Goal: Obtain resource: Obtain resource

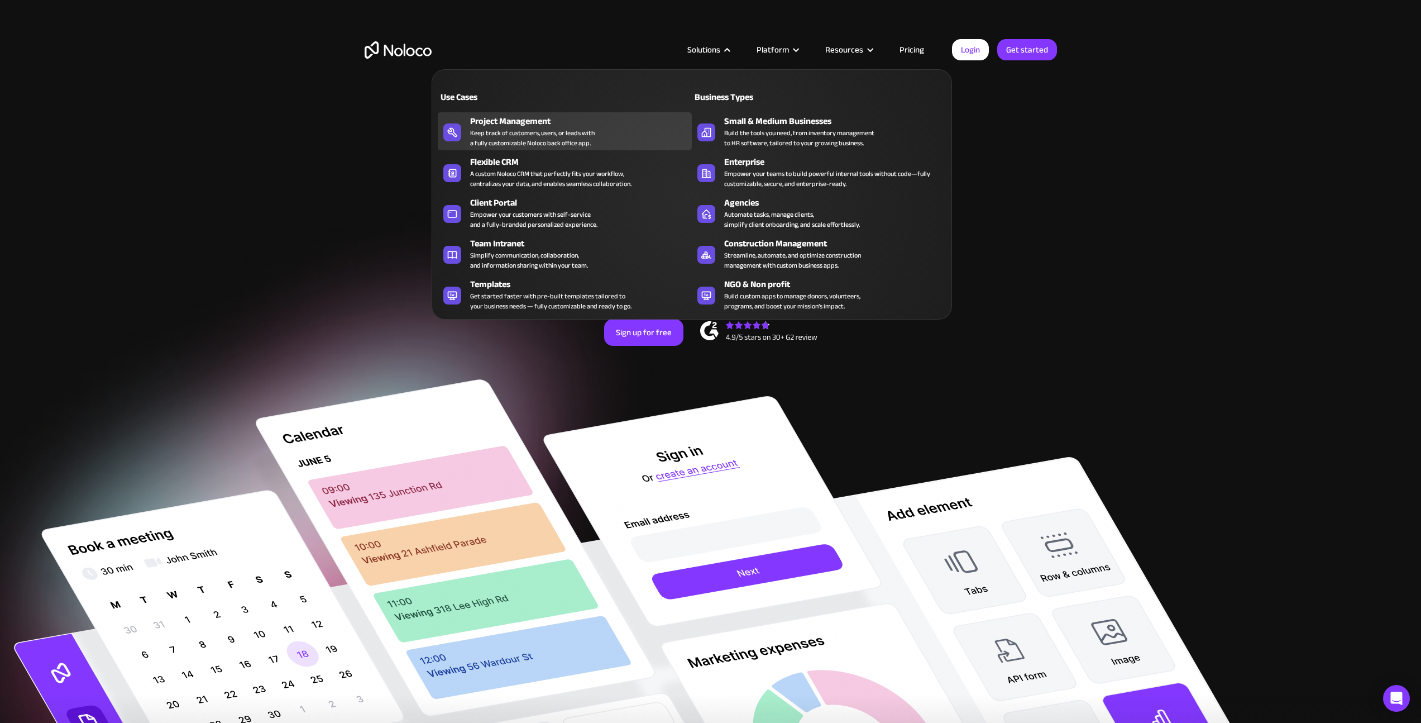
click at [516, 138] on div "Keep track of customers, users, or leads with a fully customizable Noloco back …" at bounding box center [532, 138] width 125 height 20
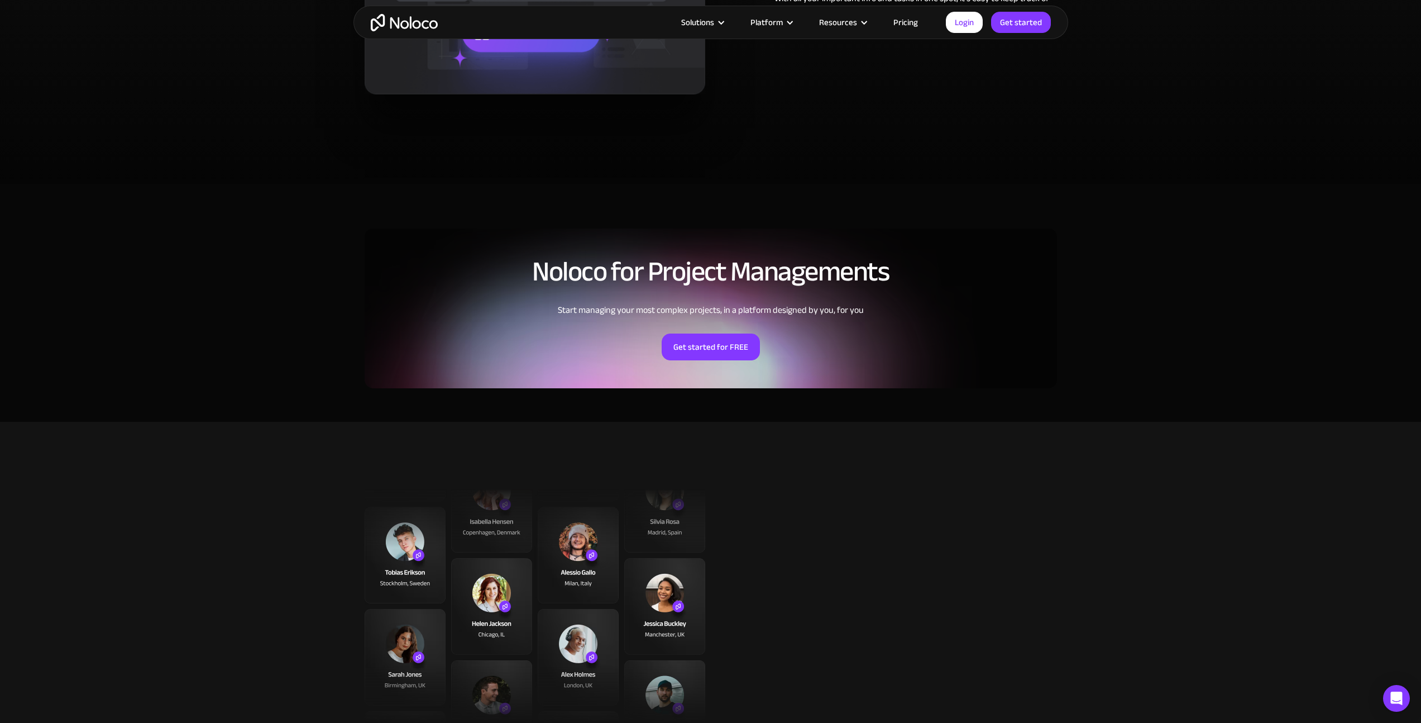
scroll to position [2476, 0]
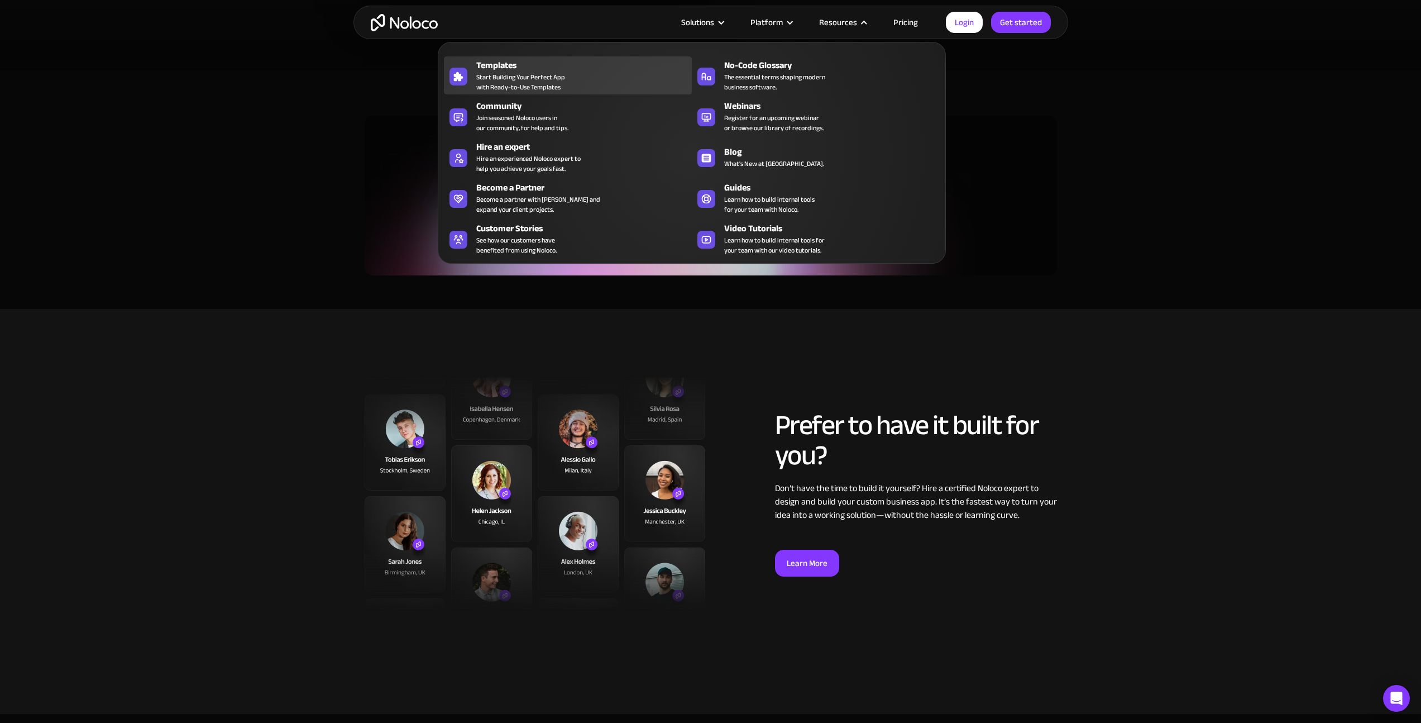
click at [563, 88] on span "Start Building Your Perfect App with Ready-to-Use Templates" at bounding box center [520, 82] width 89 height 20
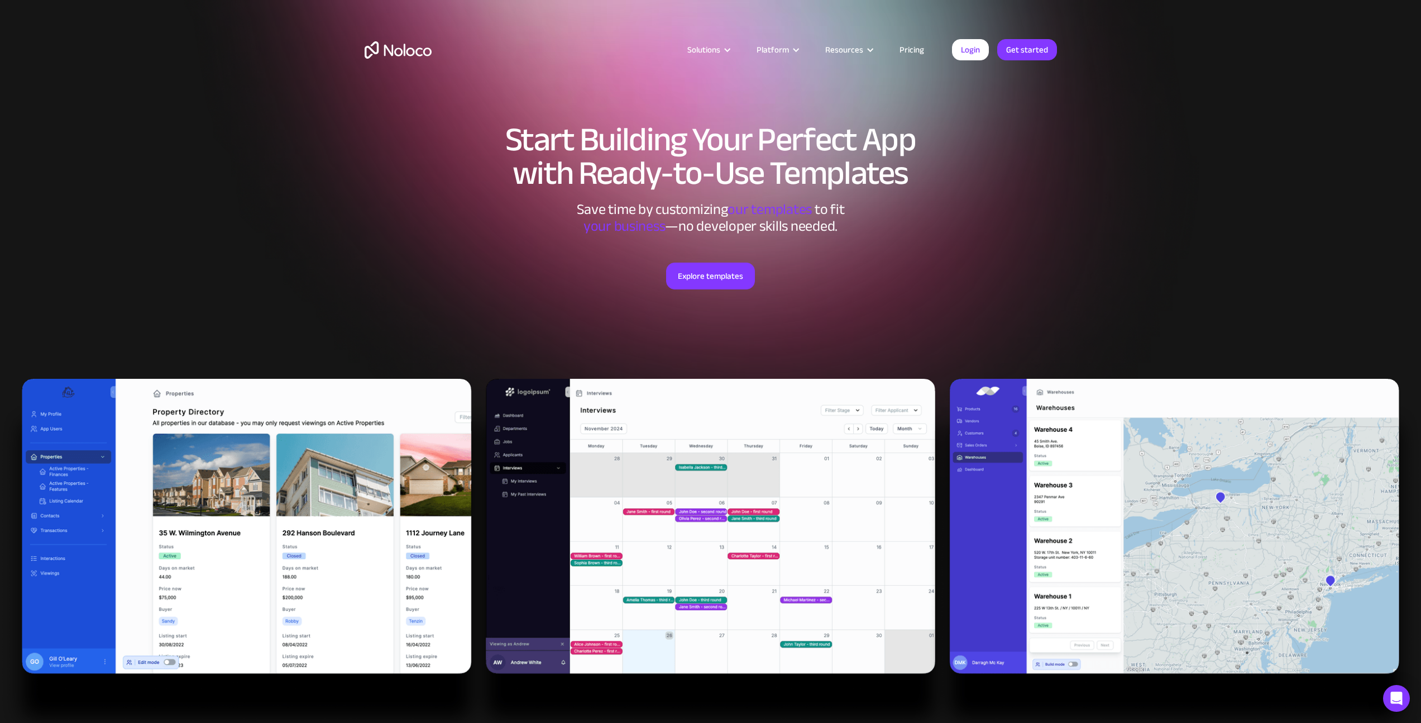
scroll to position [202, 0]
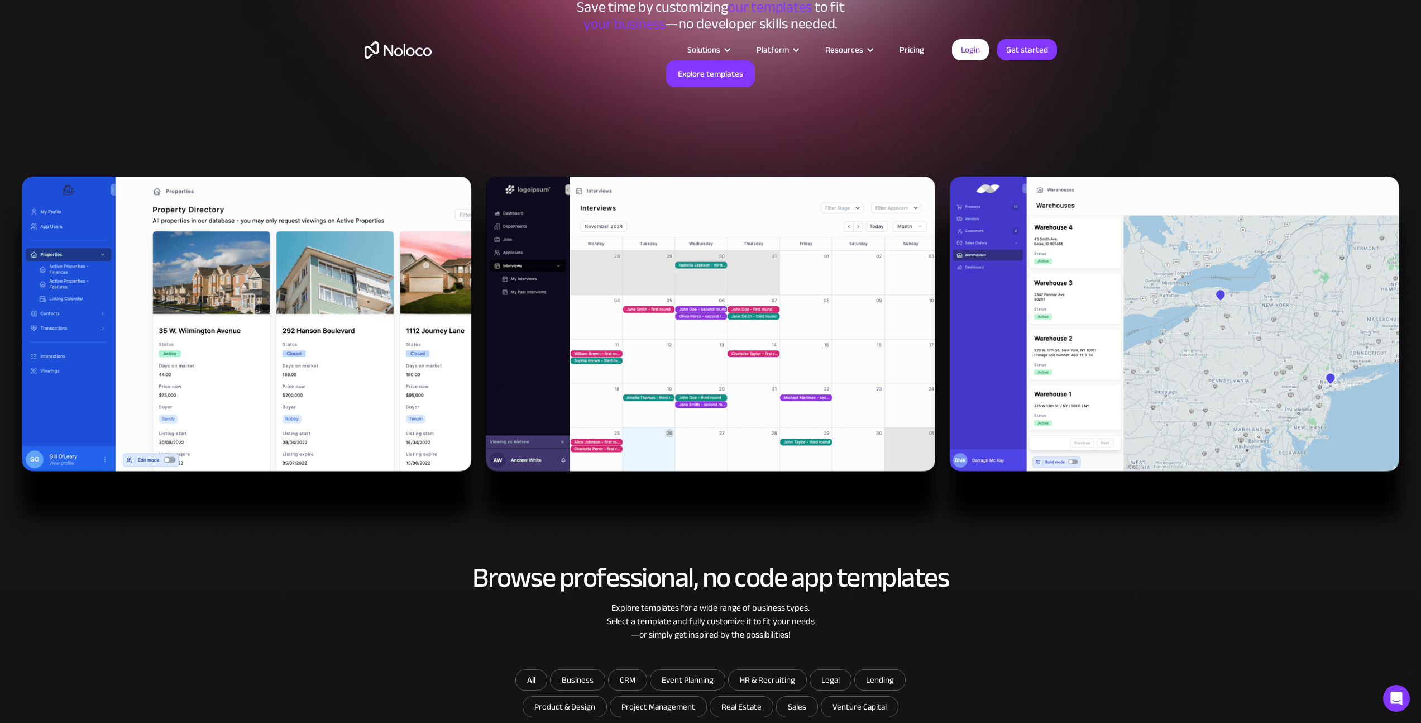
click at [713, 187] on img at bounding box center [710, 356] width 1421 height 361
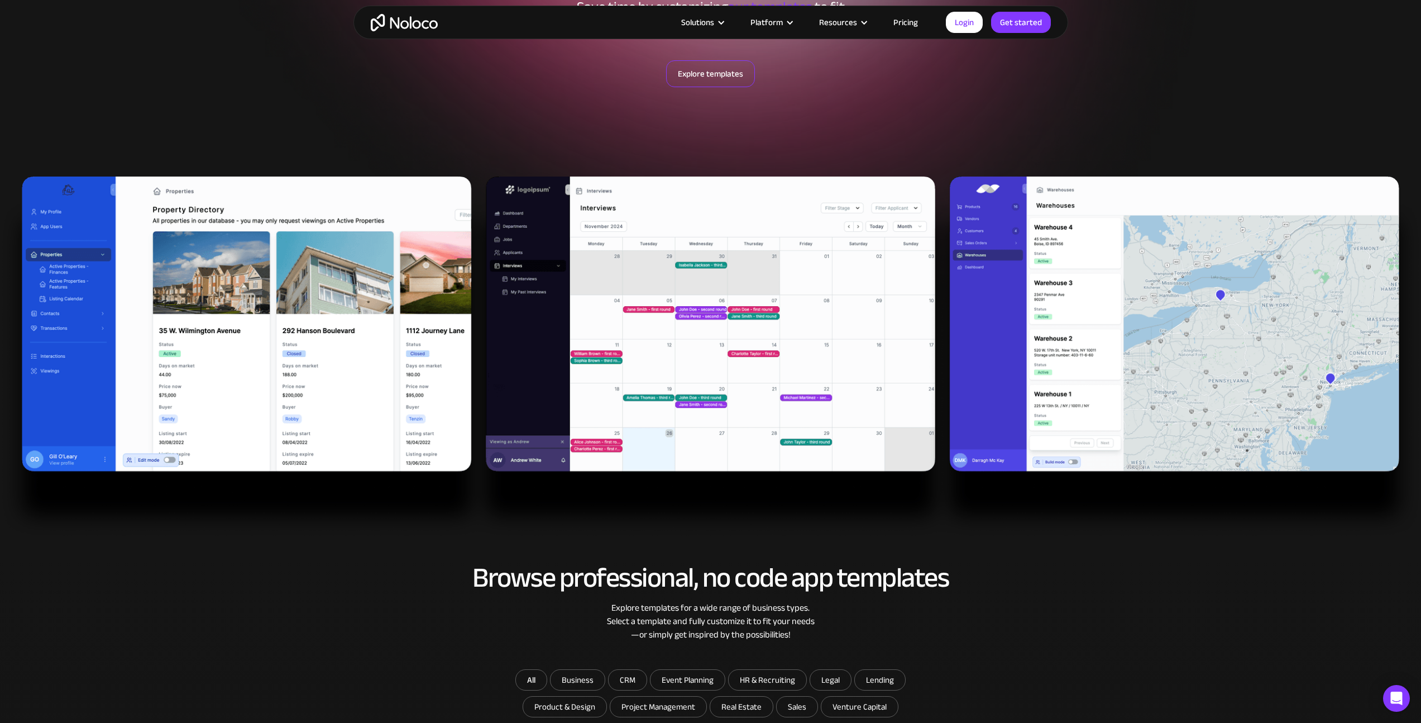
click at [722, 76] on link "Explore templates" at bounding box center [710, 73] width 89 height 27
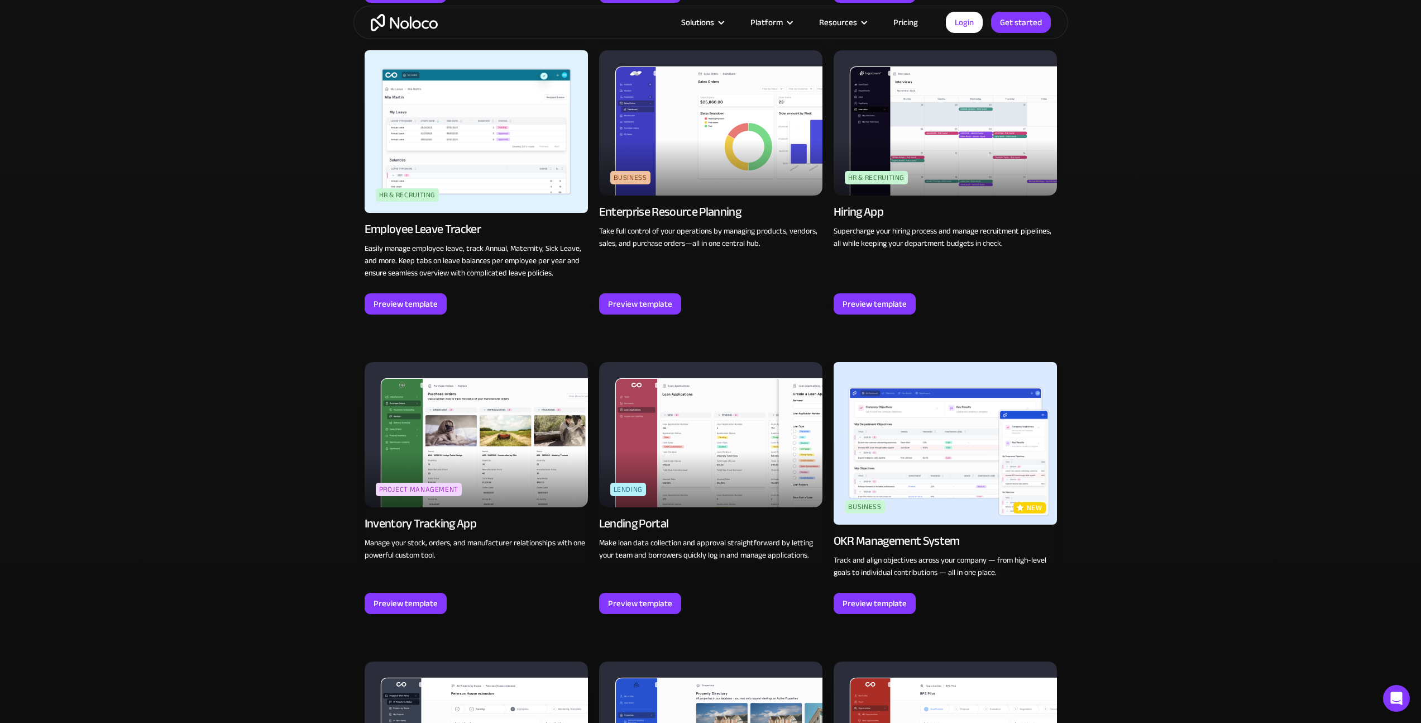
scroll to position [548, 0]
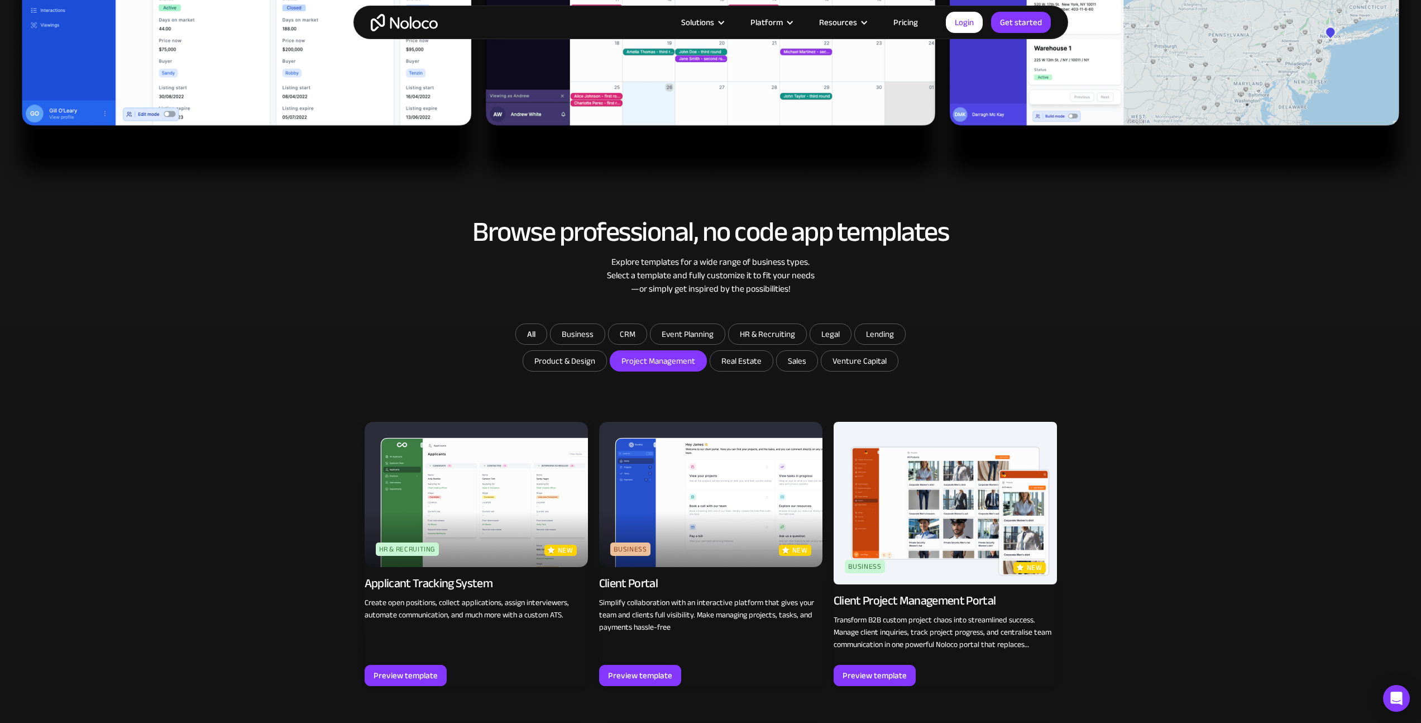
click at [605, 344] on input "Project Management" at bounding box center [578, 334] width 54 height 20
checkbox input "true"
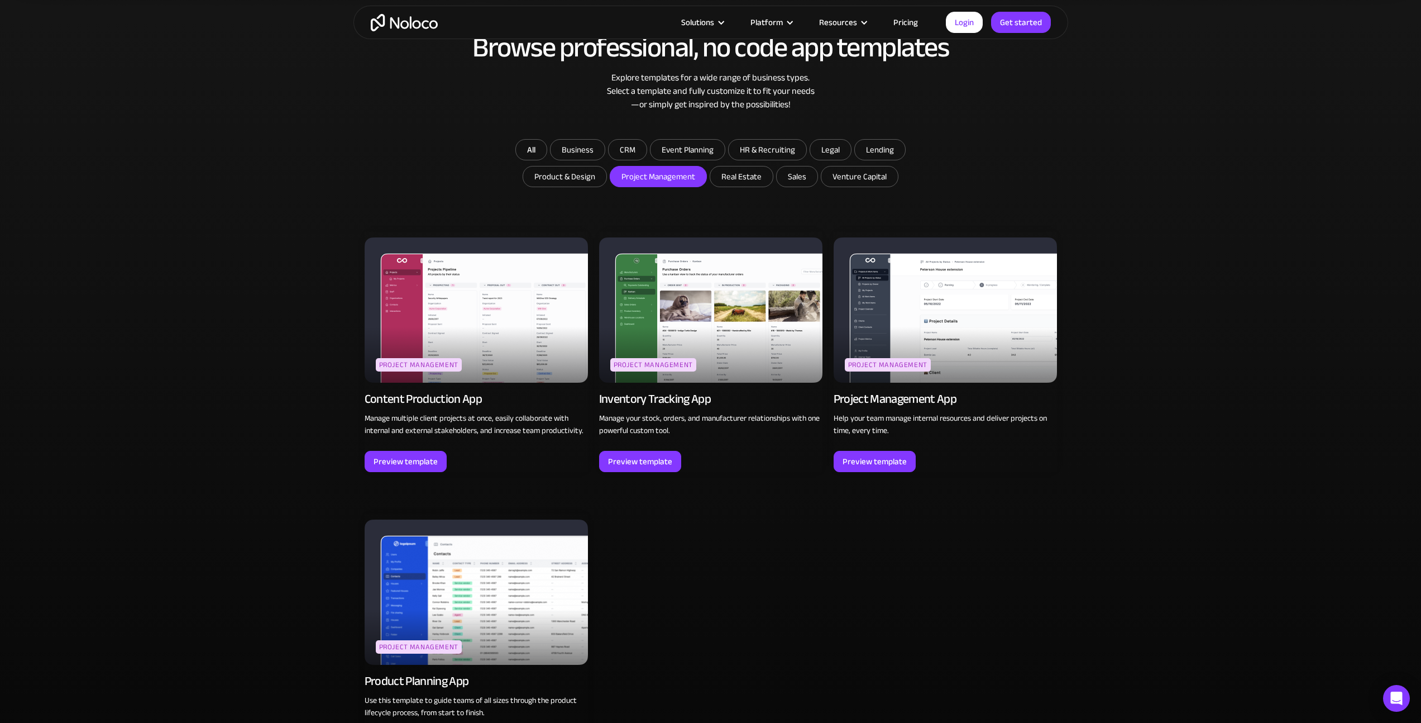
scroll to position [819, 0]
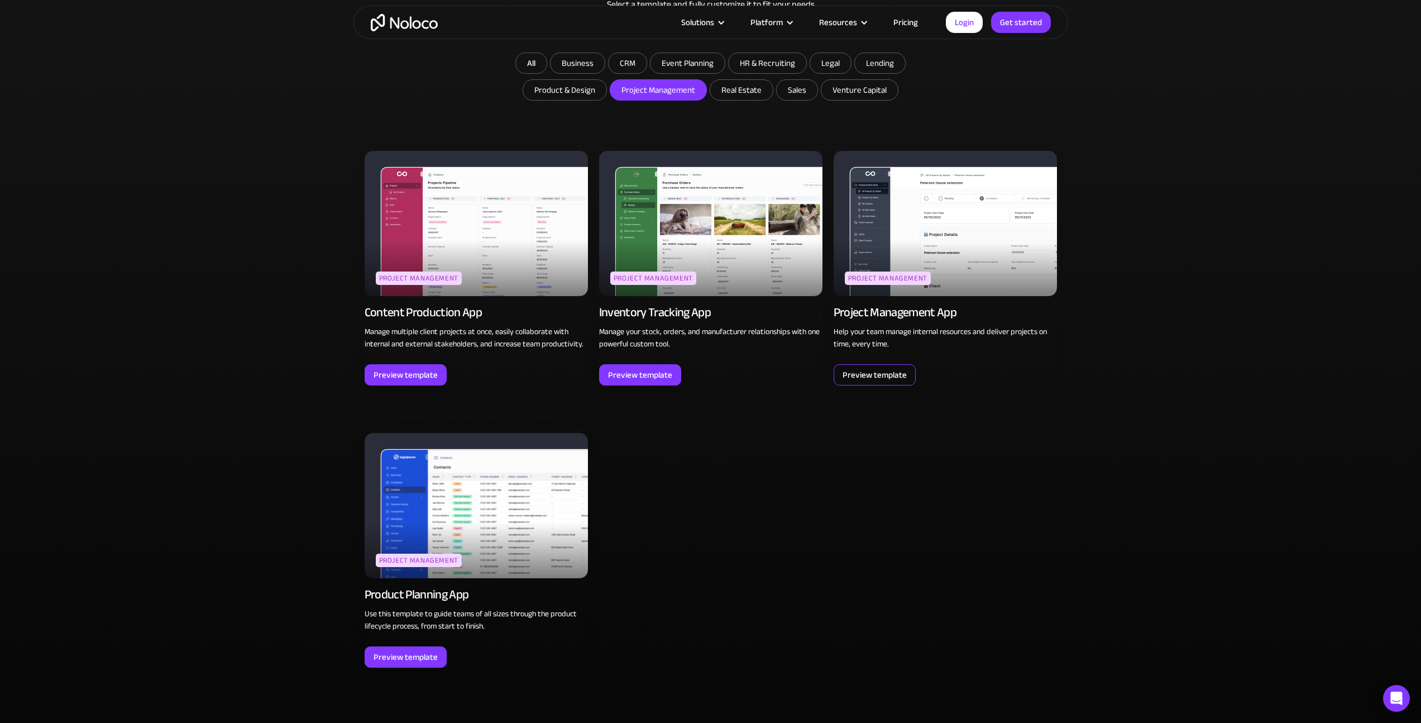
click at [871, 374] on div "Preview template" at bounding box center [875, 374] width 64 height 15
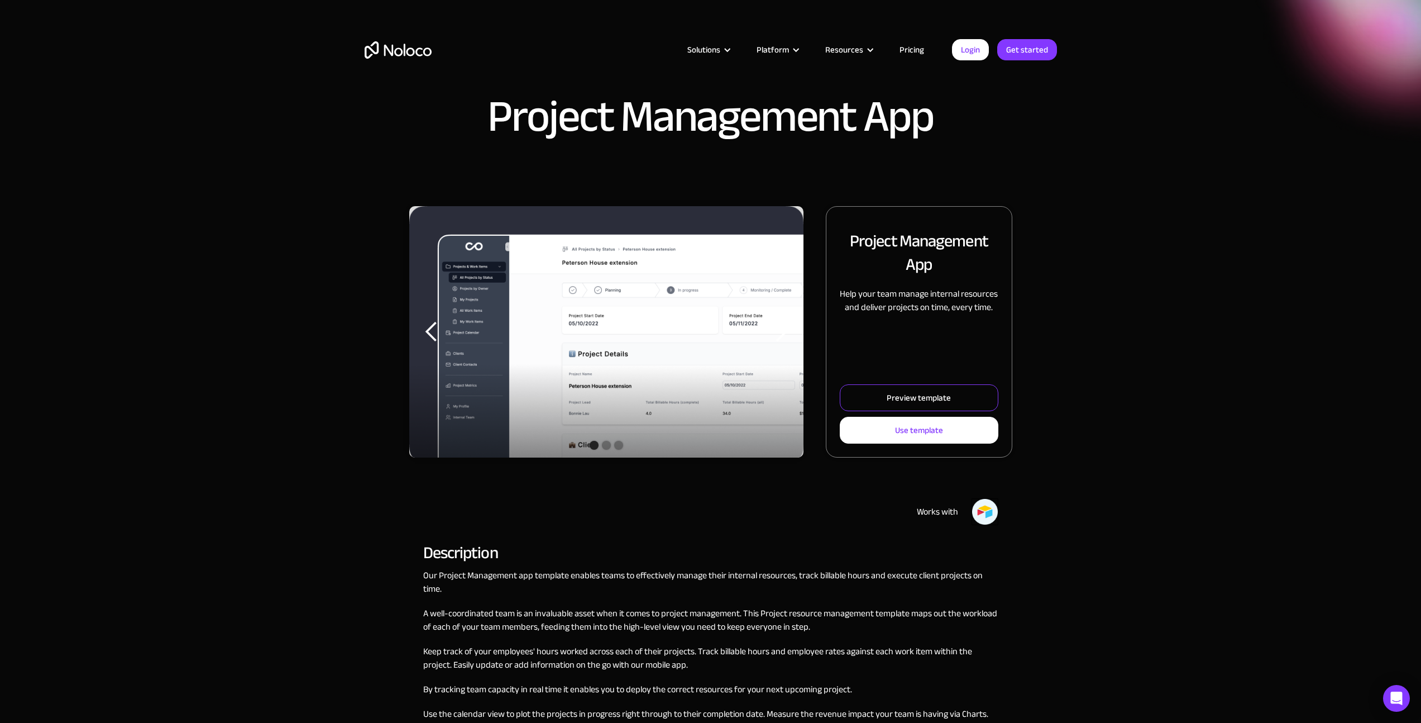
click at [917, 399] on div "Preview template" at bounding box center [919, 397] width 64 height 15
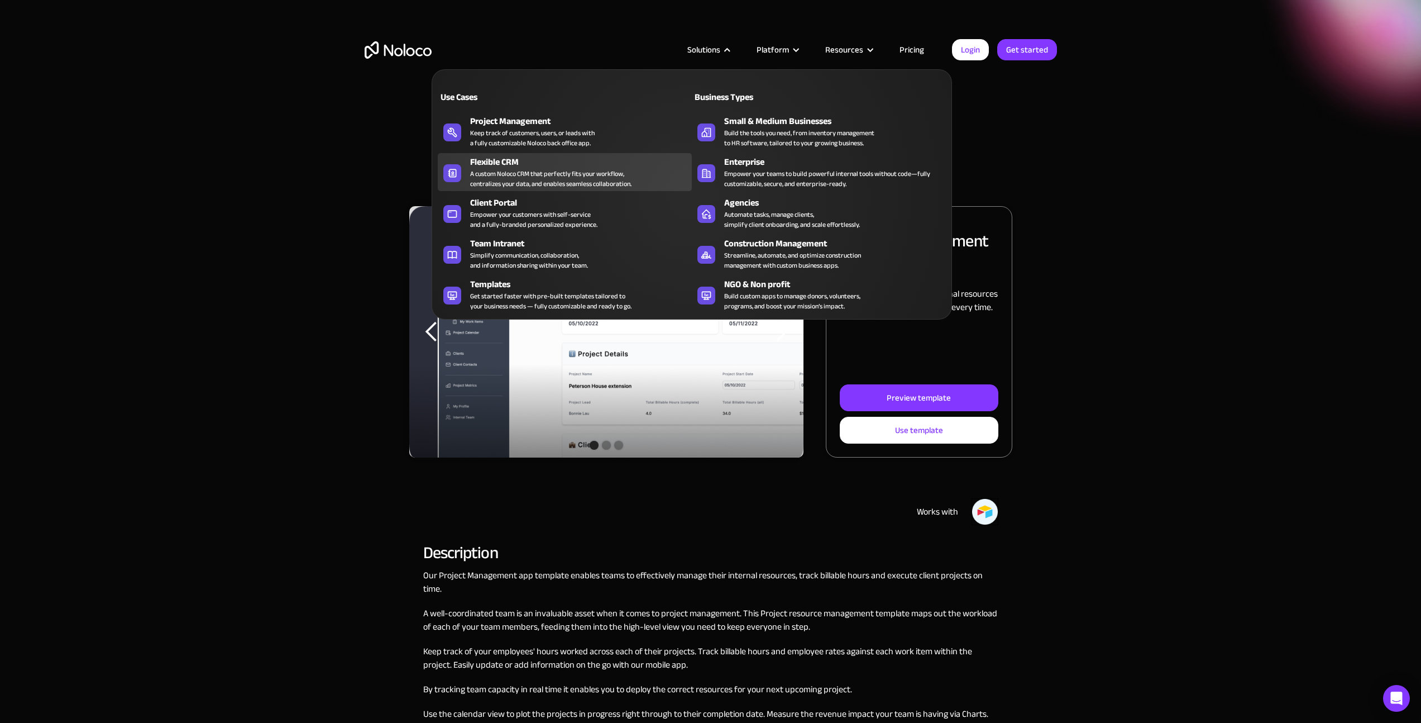
click at [520, 158] on div "Flexible CRM" at bounding box center [583, 161] width 227 height 13
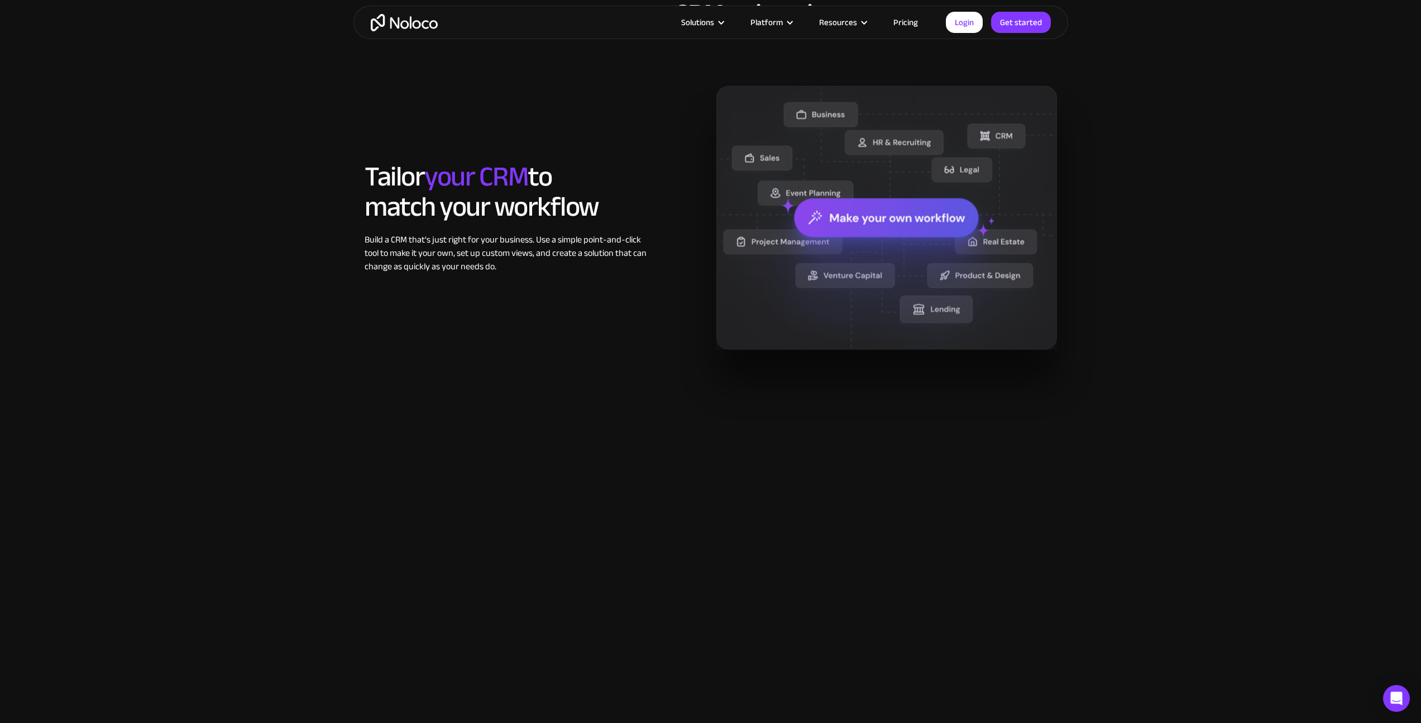
scroll to position [851, 0]
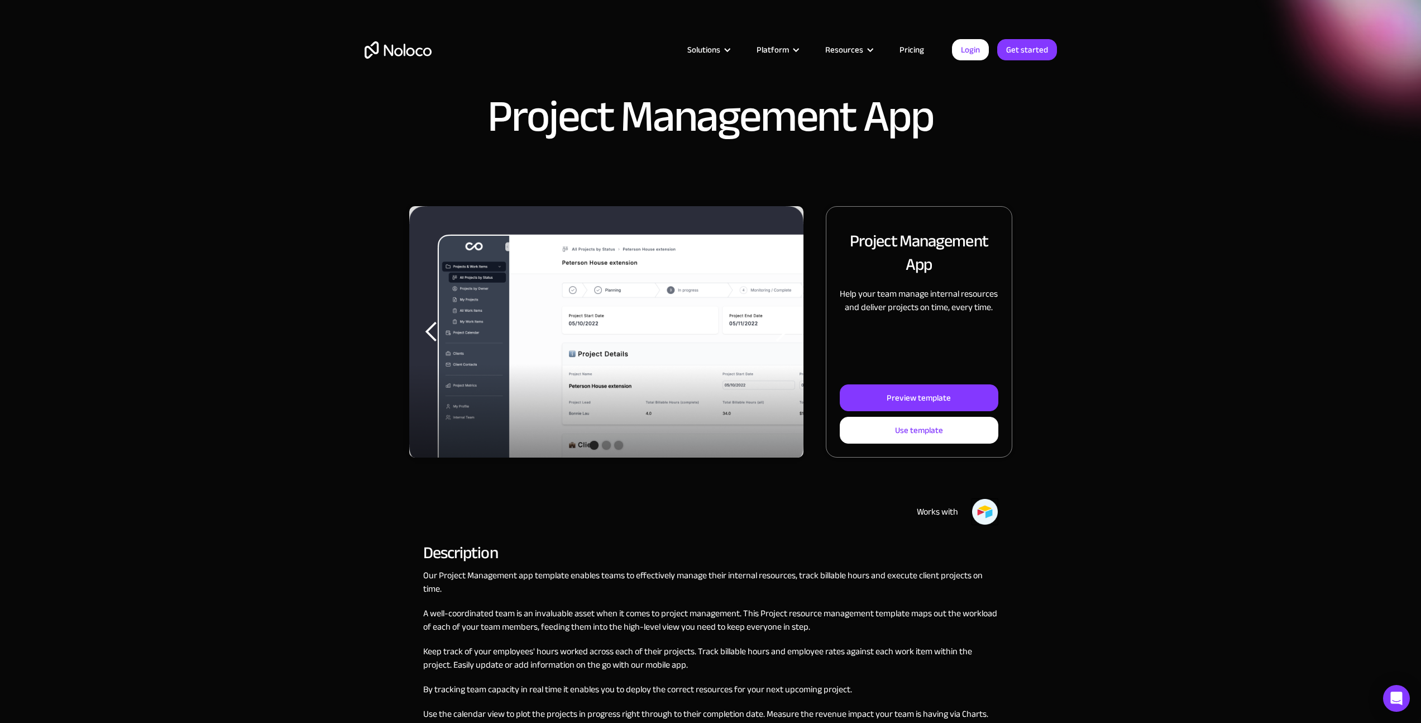
drag, startPoint x: 287, startPoint y: 103, endPoint x: 470, endPoint y: 91, distance: 183.0
click at [287, 103] on div "Solutions Use Cases Business Types Project Management Keep track of customers, …" at bounding box center [710, 52] width 1421 height 105
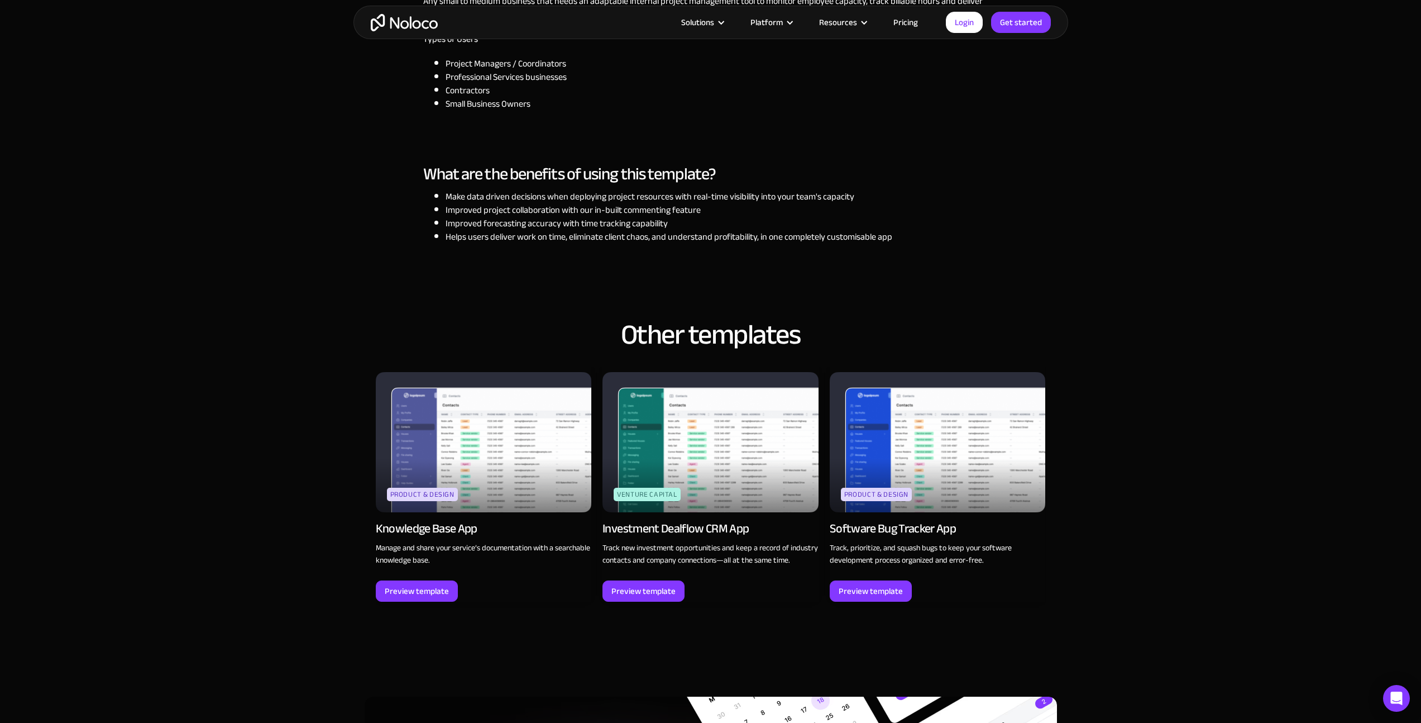
scroll to position [1121, 0]
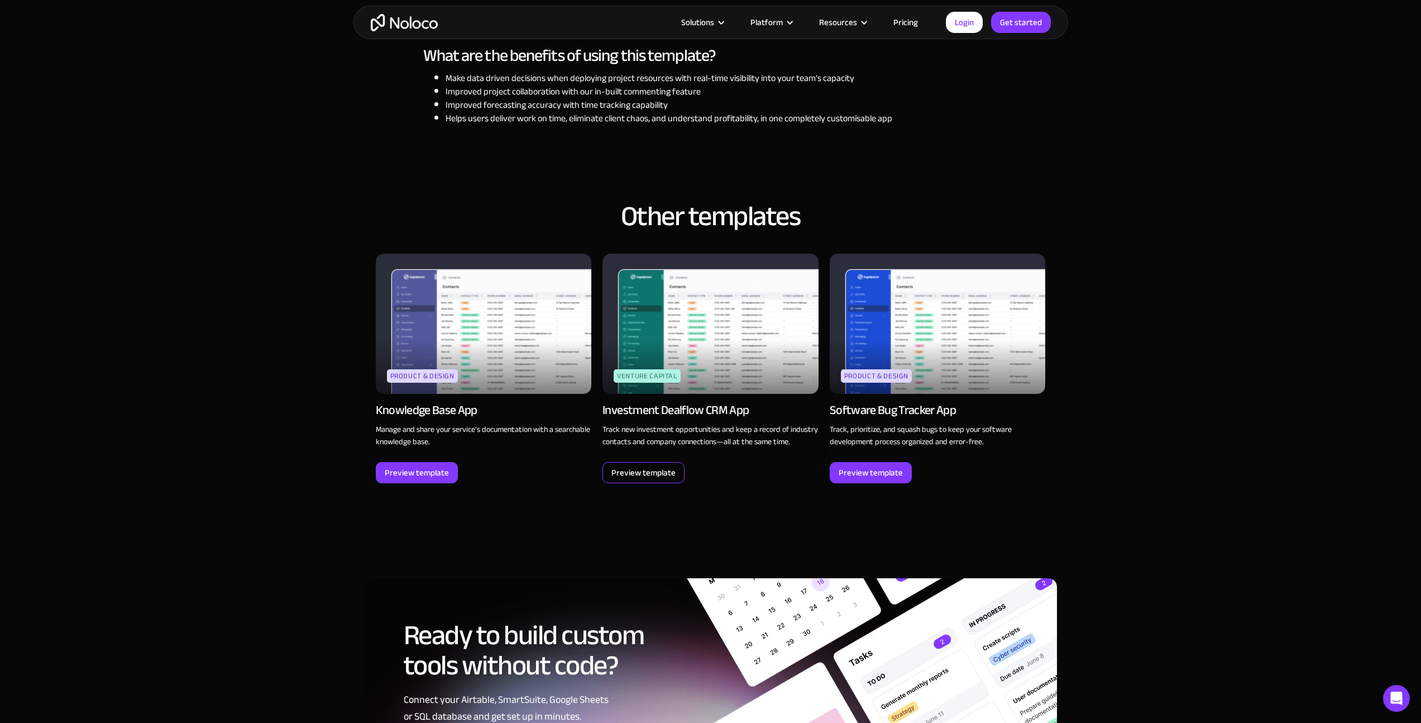
click at [654, 466] on div "Preview template" at bounding box center [644, 472] width 64 height 15
click at [849, 472] on div "Preview template" at bounding box center [871, 472] width 64 height 15
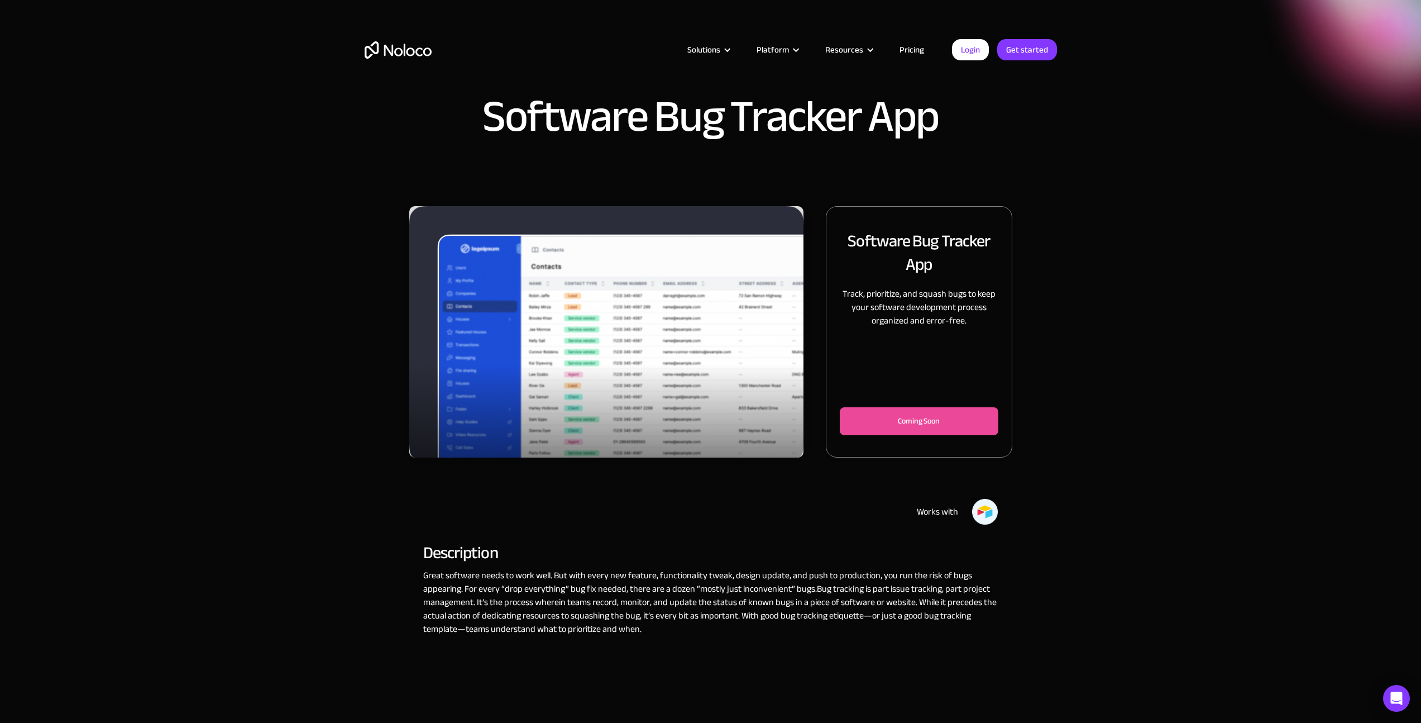
click at [891, 420] on div "Coming Soon" at bounding box center [918, 420] width 121 height 13
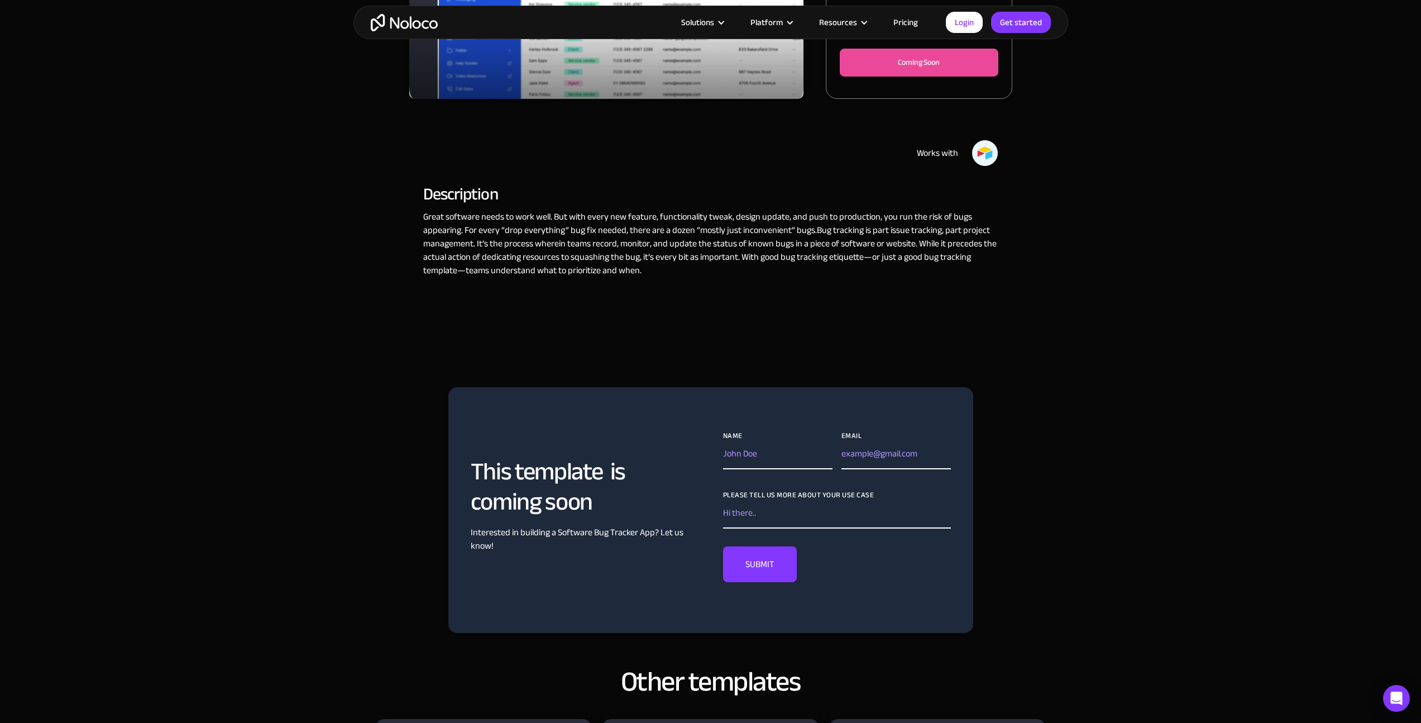
scroll to position [476, 0]
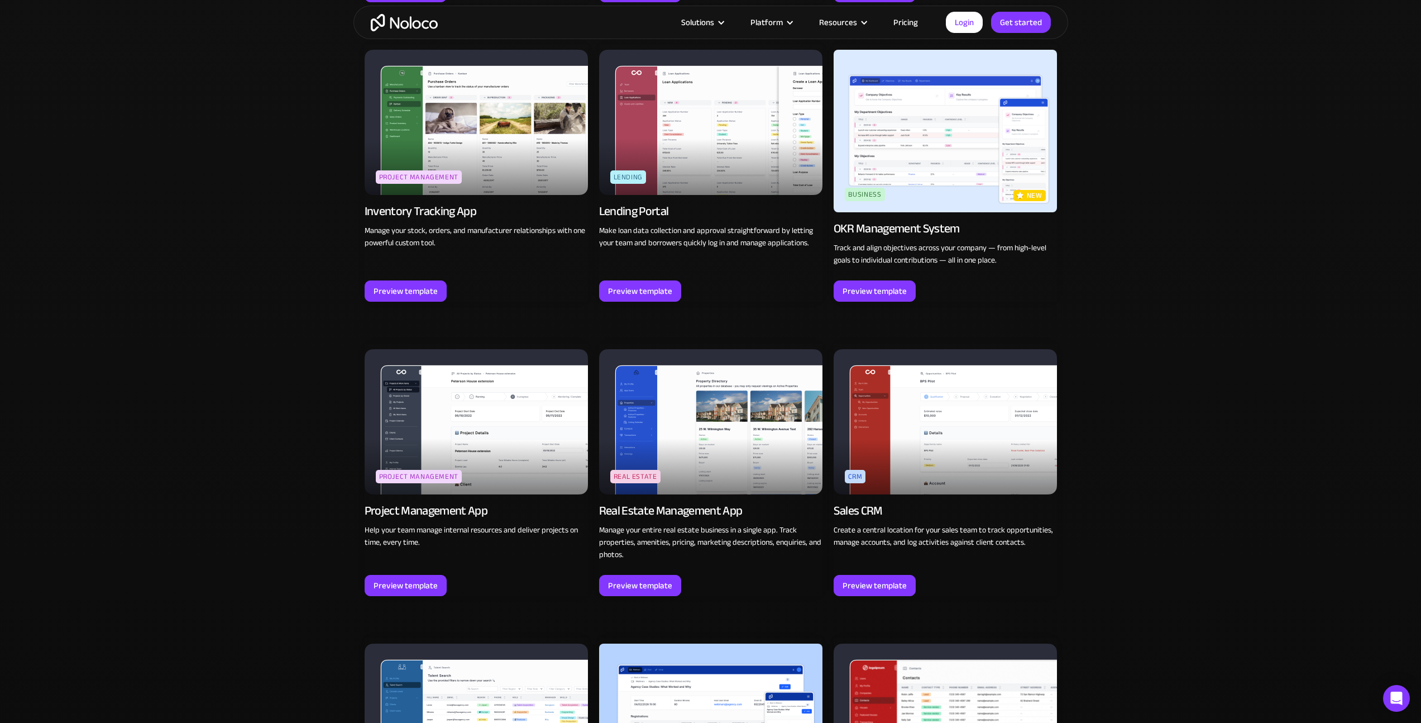
scroll to position [1791, 0]
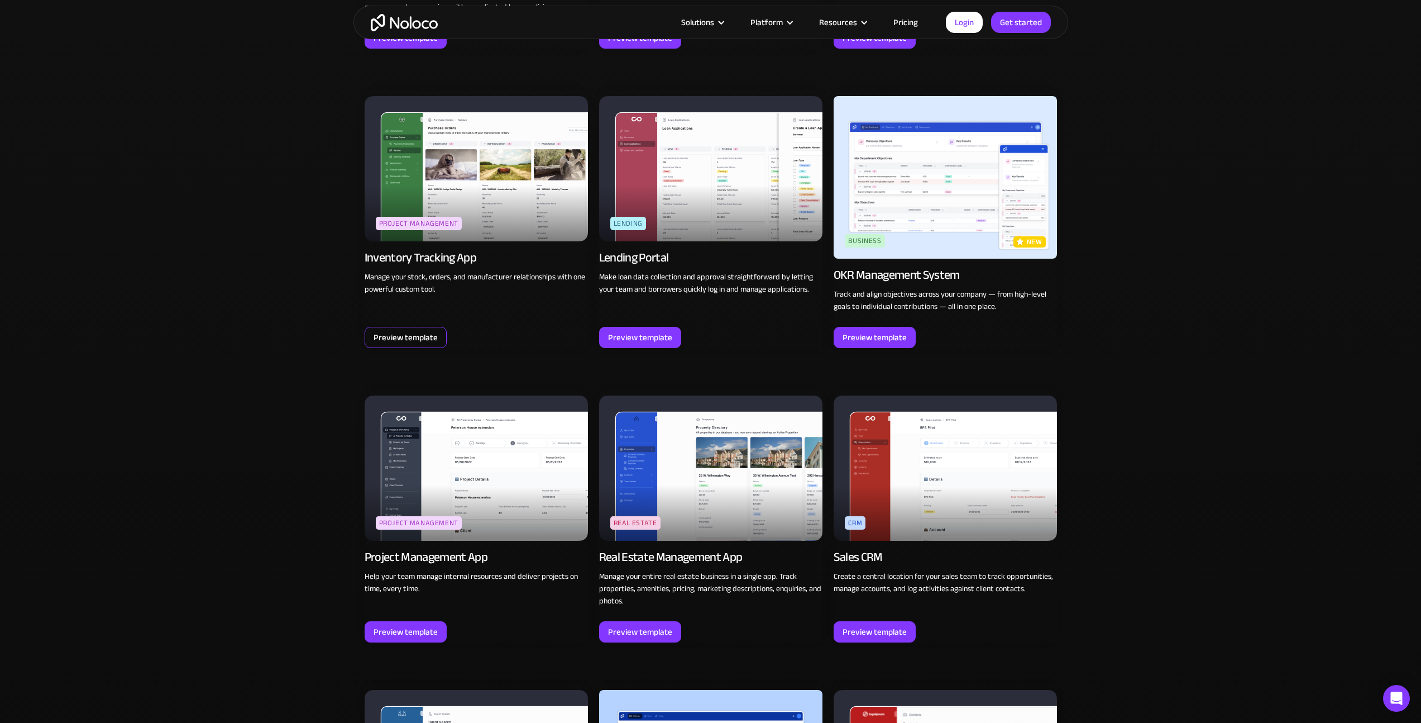
click at [414, 337] on div "Preview template" at bounding box center [406, 337] width 64 height 15
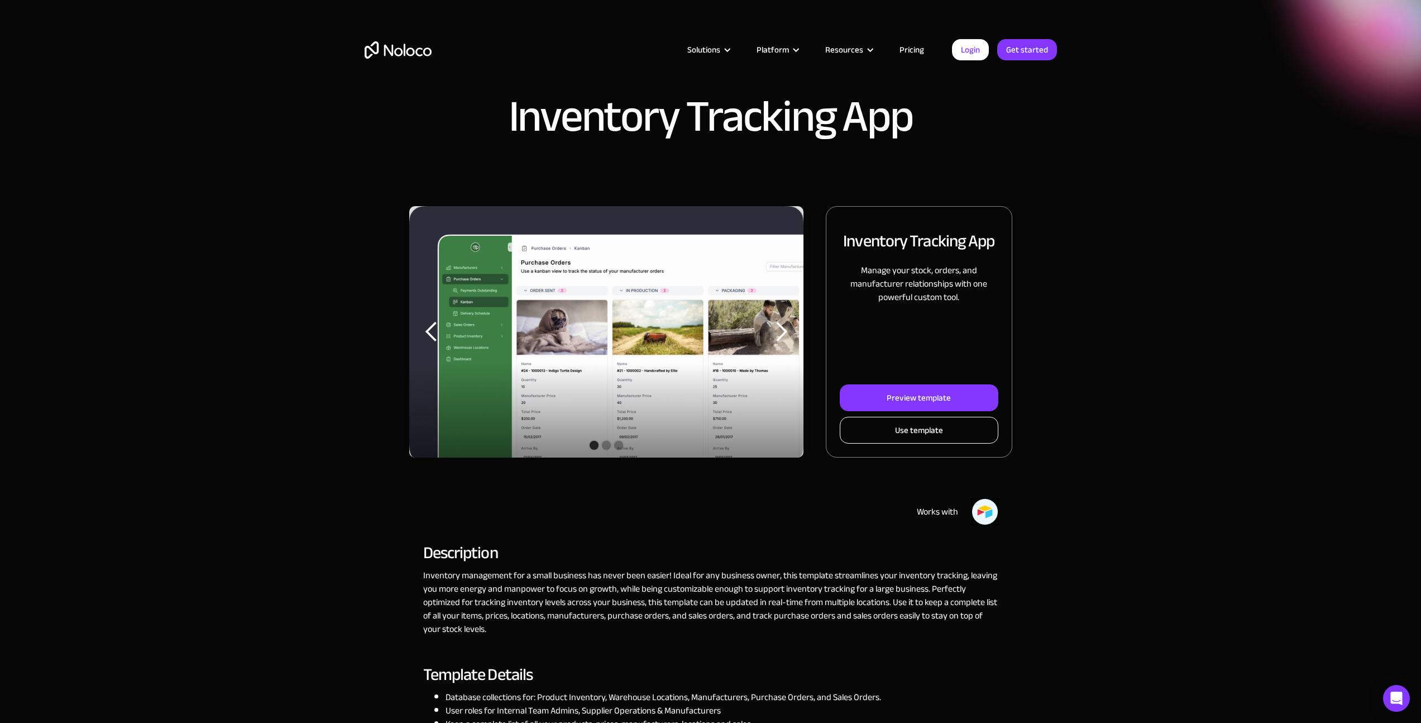
click at [926, 434] on div "Use template" at bounding box center [919, 430] width 48 height 15
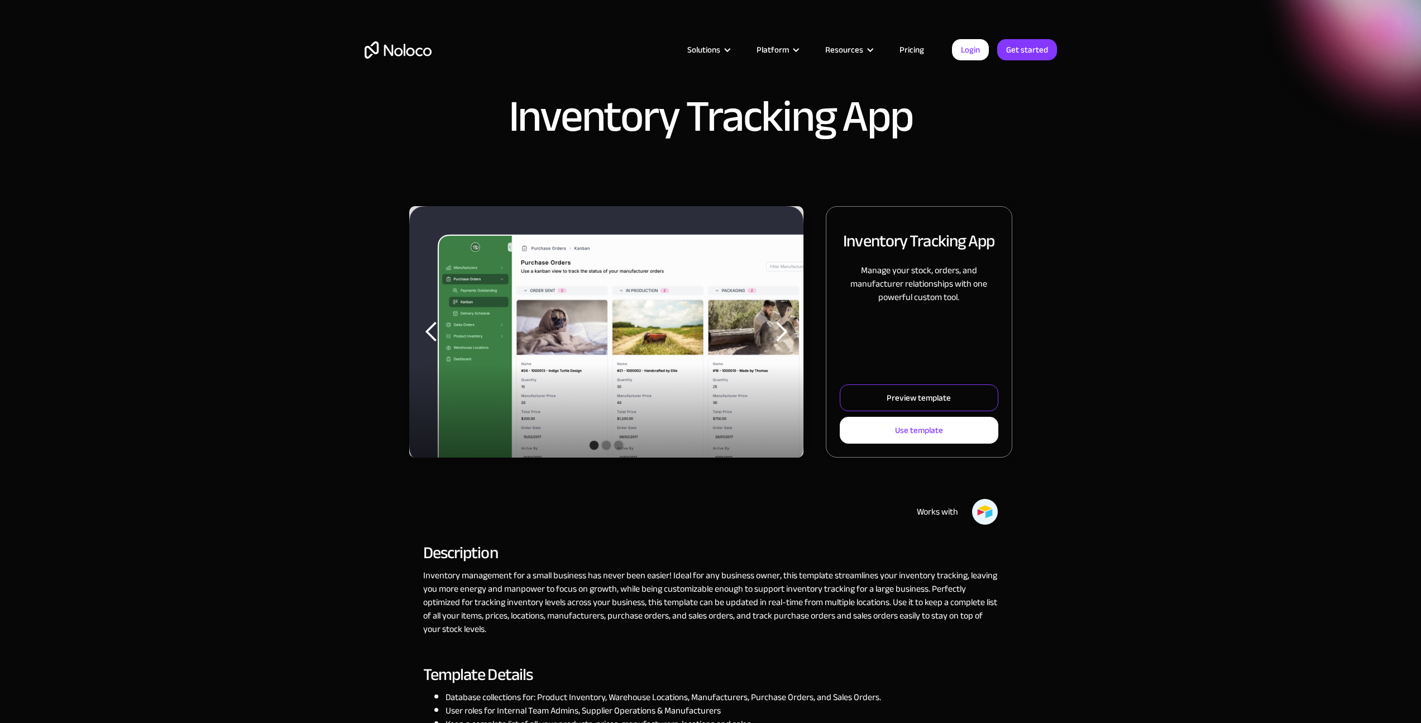
click at [984, 405] on link "Preview template" at bounding box center [919, 397] width 158 height 27
